Goal: Information Seeking & Learning: Compare options

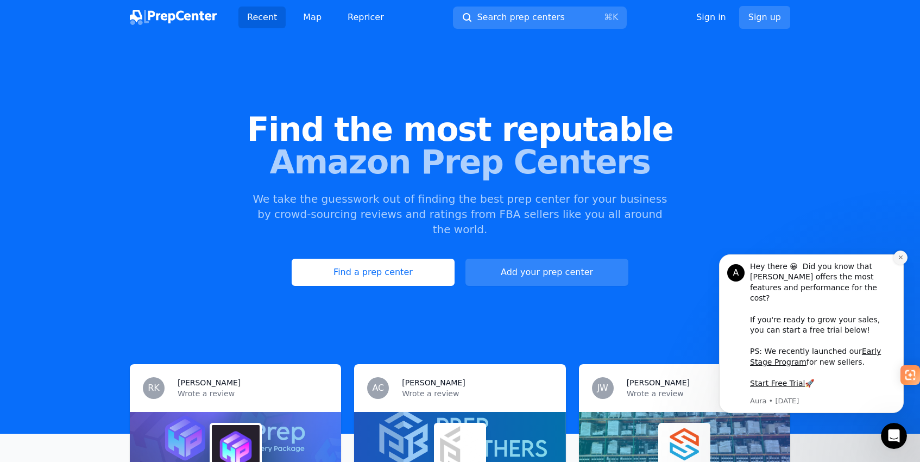
click at [901, 260] on icon "Dismiss notification" at bounding box center [901, 257] width 6 height 6
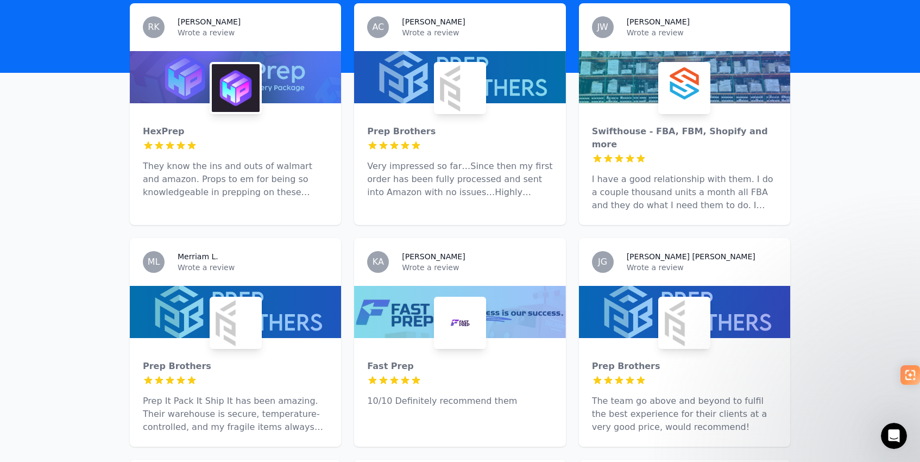
scroll to position [366, 0]
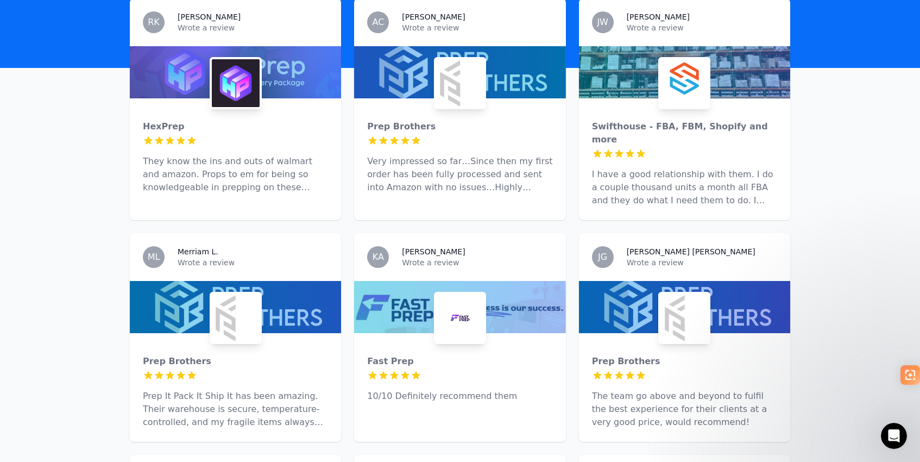
click at [258, 135] on div at bounding box center [235, 140] width 185 height 11
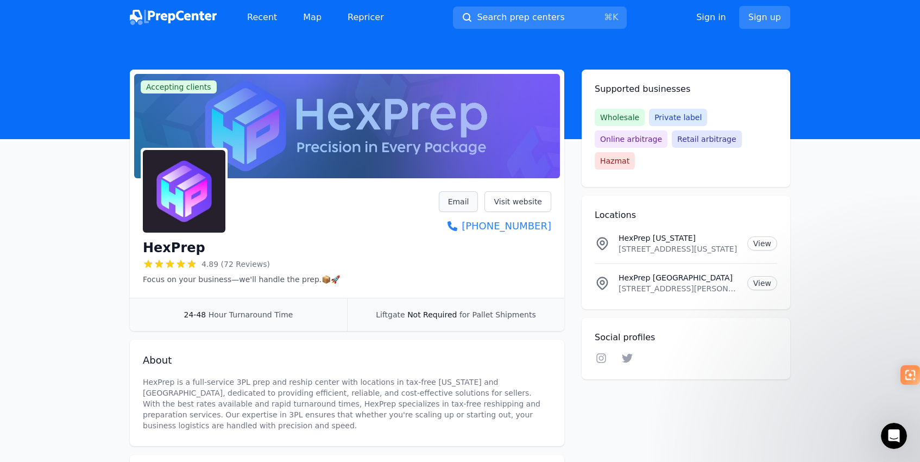
click at [467, 209] on link "Email" at bounding box center [459, 201] width 40 height 21
click at [520, 206] on link "Visit website" at bounding box center [518, 201] width 67 height 21
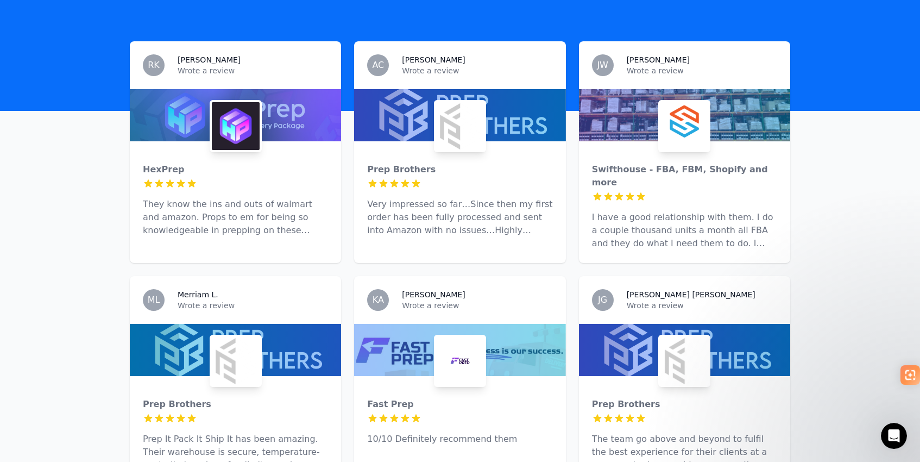
scroll to position [321, 0]
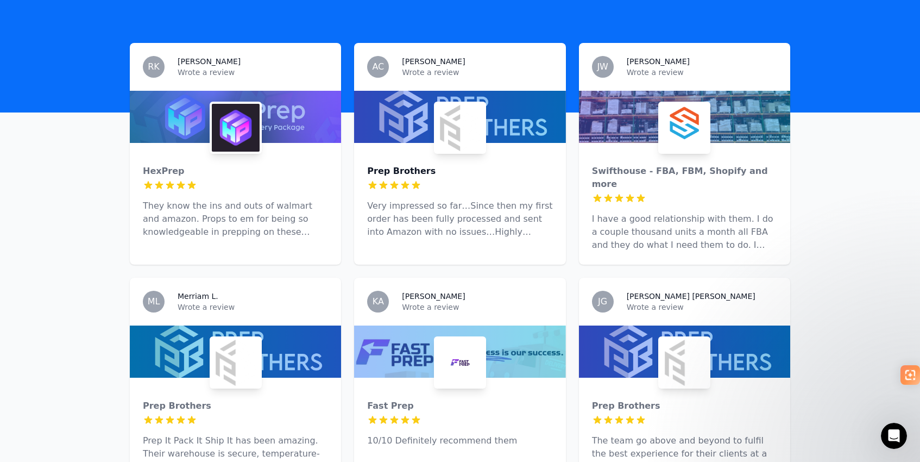
click at [398, 165] on div "Prep Brothers" at bounding box center [459, 171] width 185 height 13
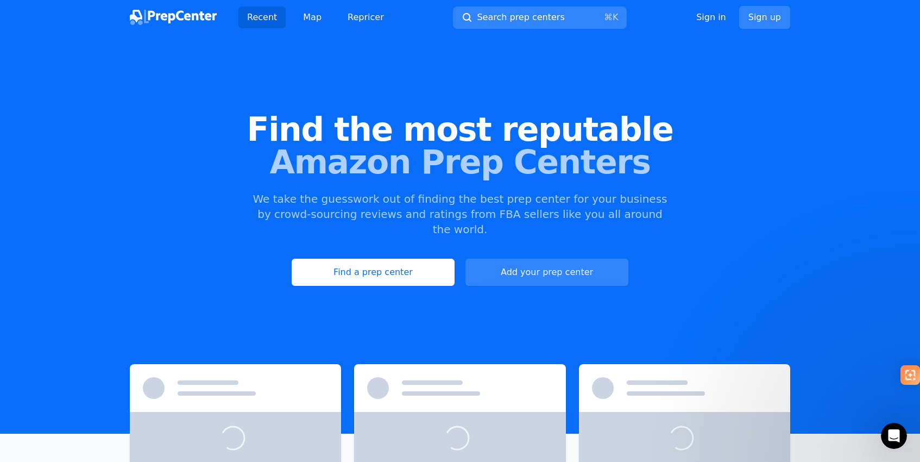
scroll to position [111, 0]
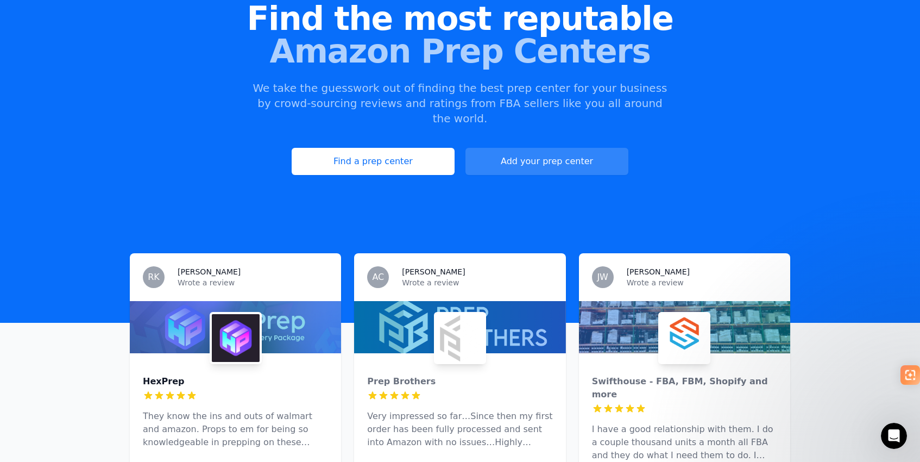
click at [165, 375] on div "HexPrep" at bounding box center [235, 381] width 185 height 13
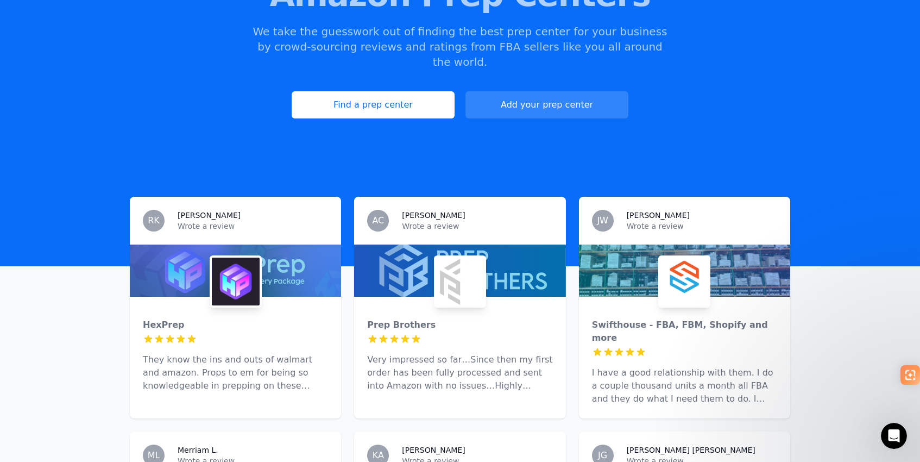
scroll to position [303, 0]
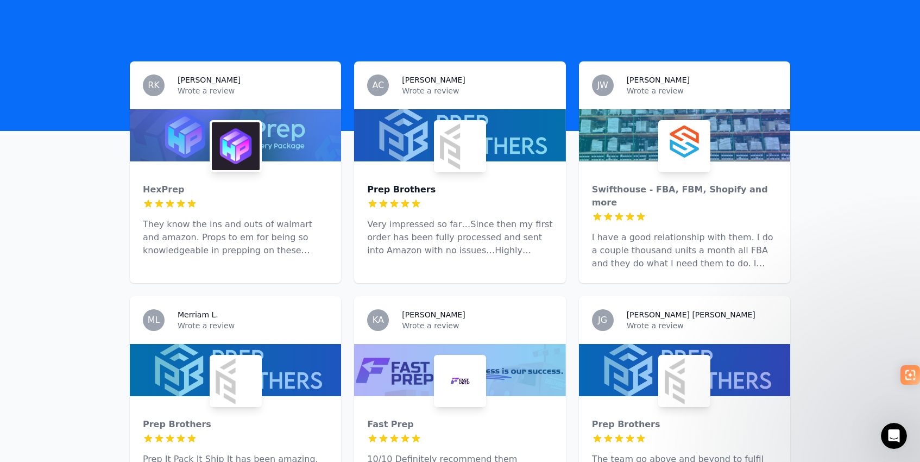
click at [397, 183] on div "Prep Brothers" at bounding box center [459, 189] width 185 height 13
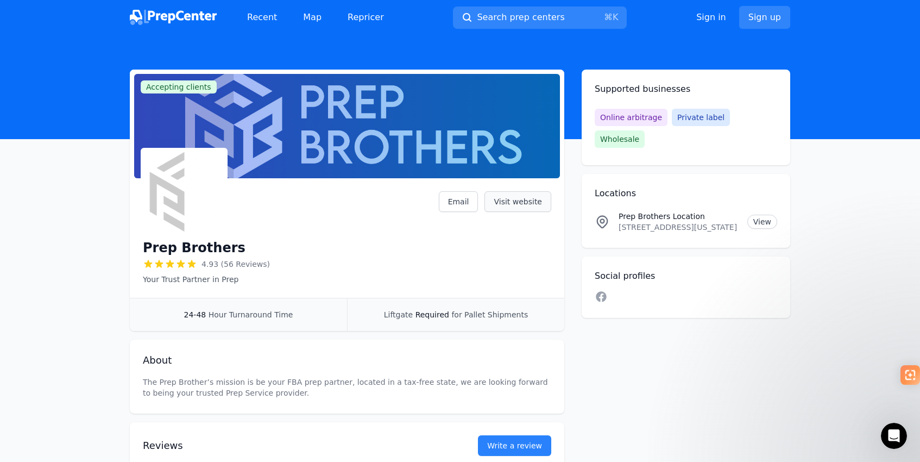
click at [515, 203] on link "Visit website" at bounding box center [518, 201] width 67 height 21
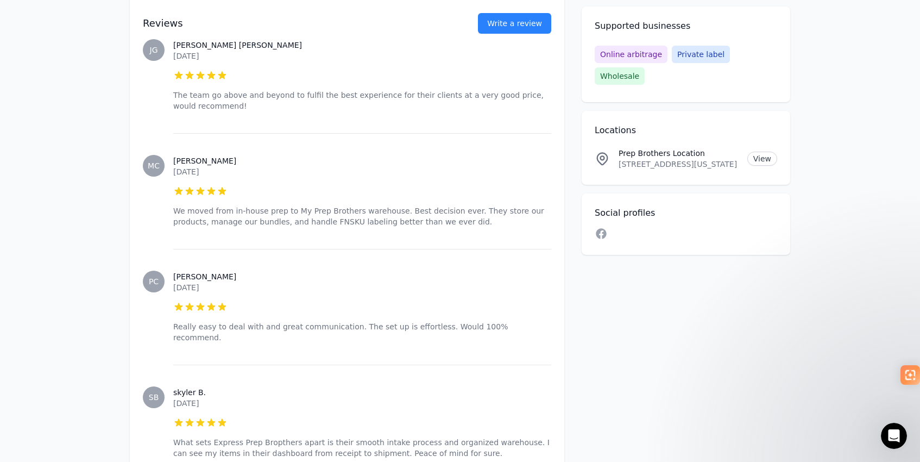
scroll to position [901, 0]
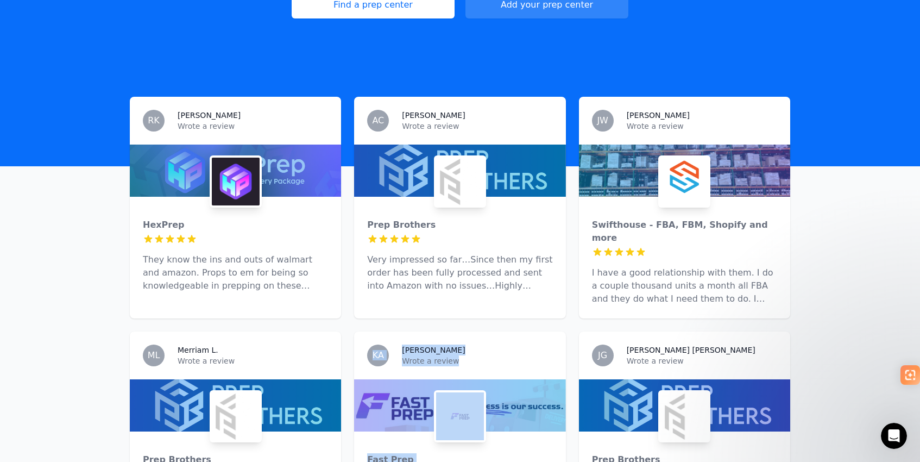
scroll to position [258, 0]
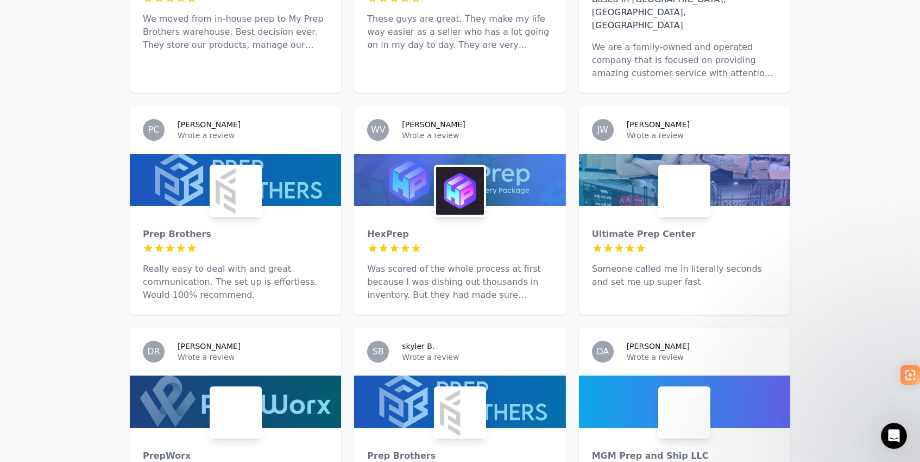
scroll to position [967, 0]
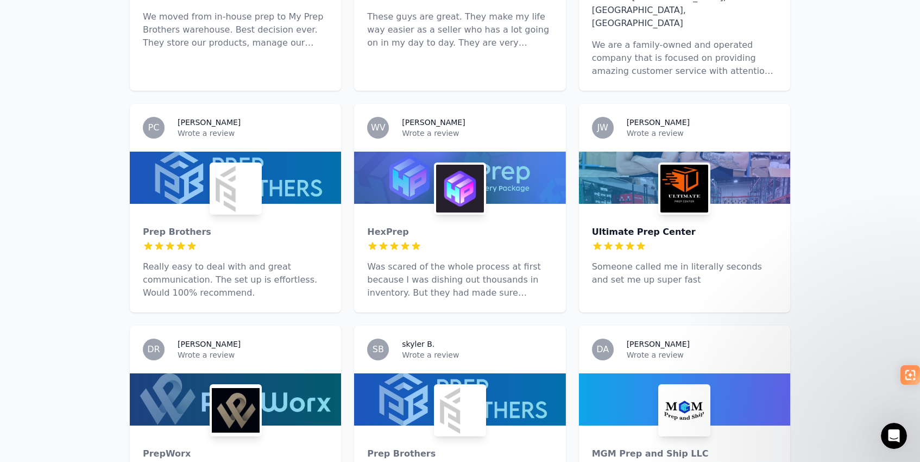
click at [638, 225] on div "Ultimate Prep Center" at bounding box center [684, 231] width 185 height 13
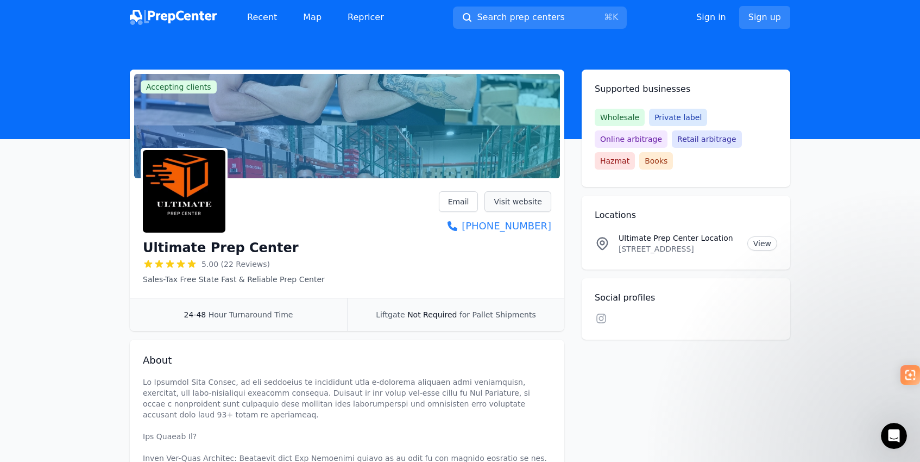
click at [535, 197] on link "Visit website" at bounding box center [518, 201] width 67 height 21
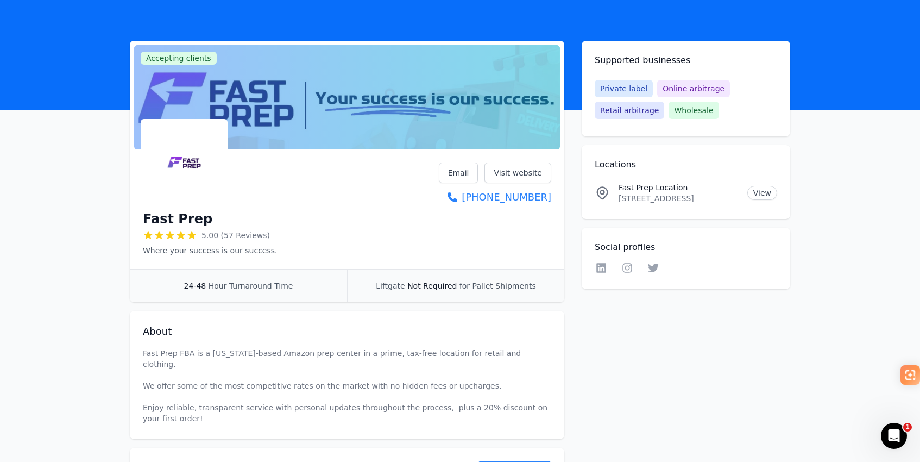
scroll to position [35, 0]
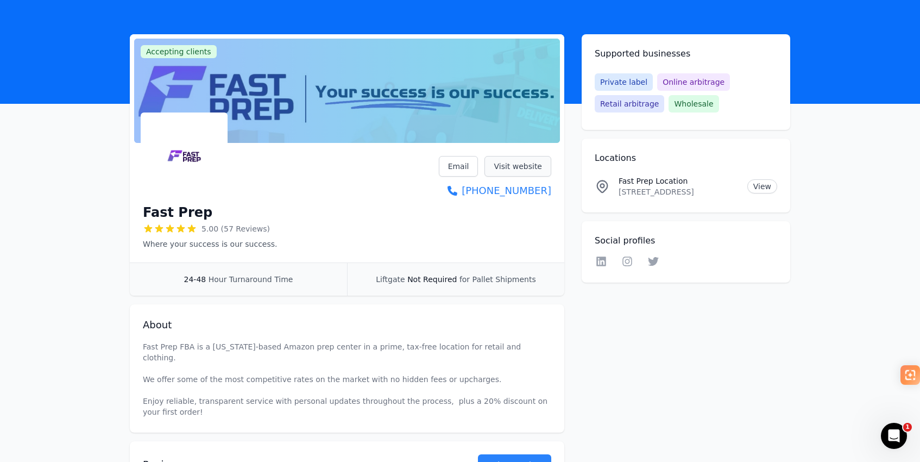
click at [523, 166] on link "Visit website" at bounding box center [518, 166] width 67 height 21
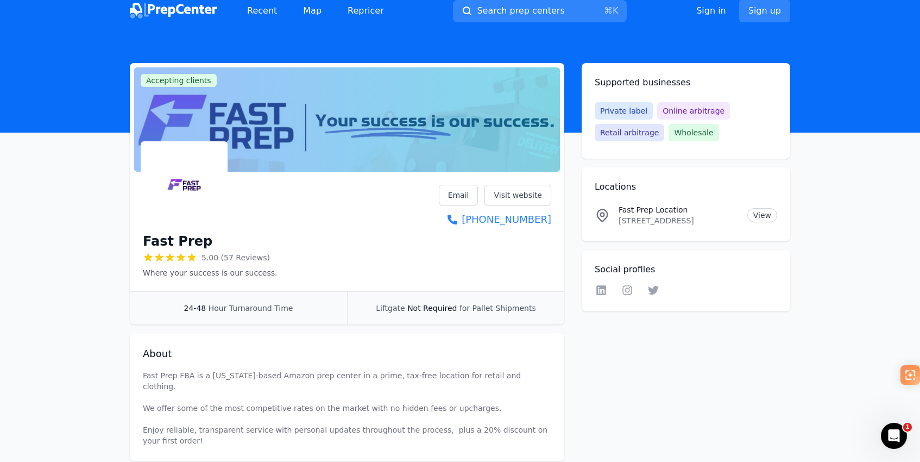
scroll to position [0, 0]
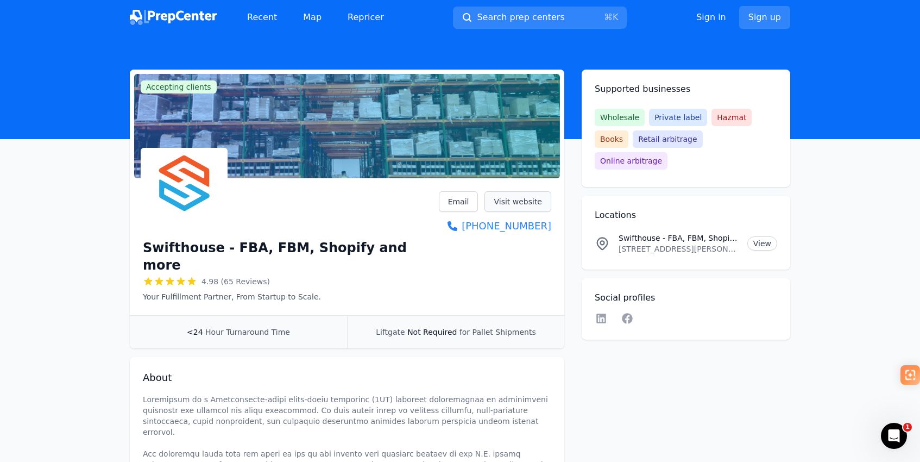
click at [510, 206] on link "Visit website" at bounding box center [518, 201] width 67 height 21
click at [526, 204] on link "Visit website" at bounding box center [518, 201] width 67 height 21
